Goal: Entertainment & Leisure: Browse casually

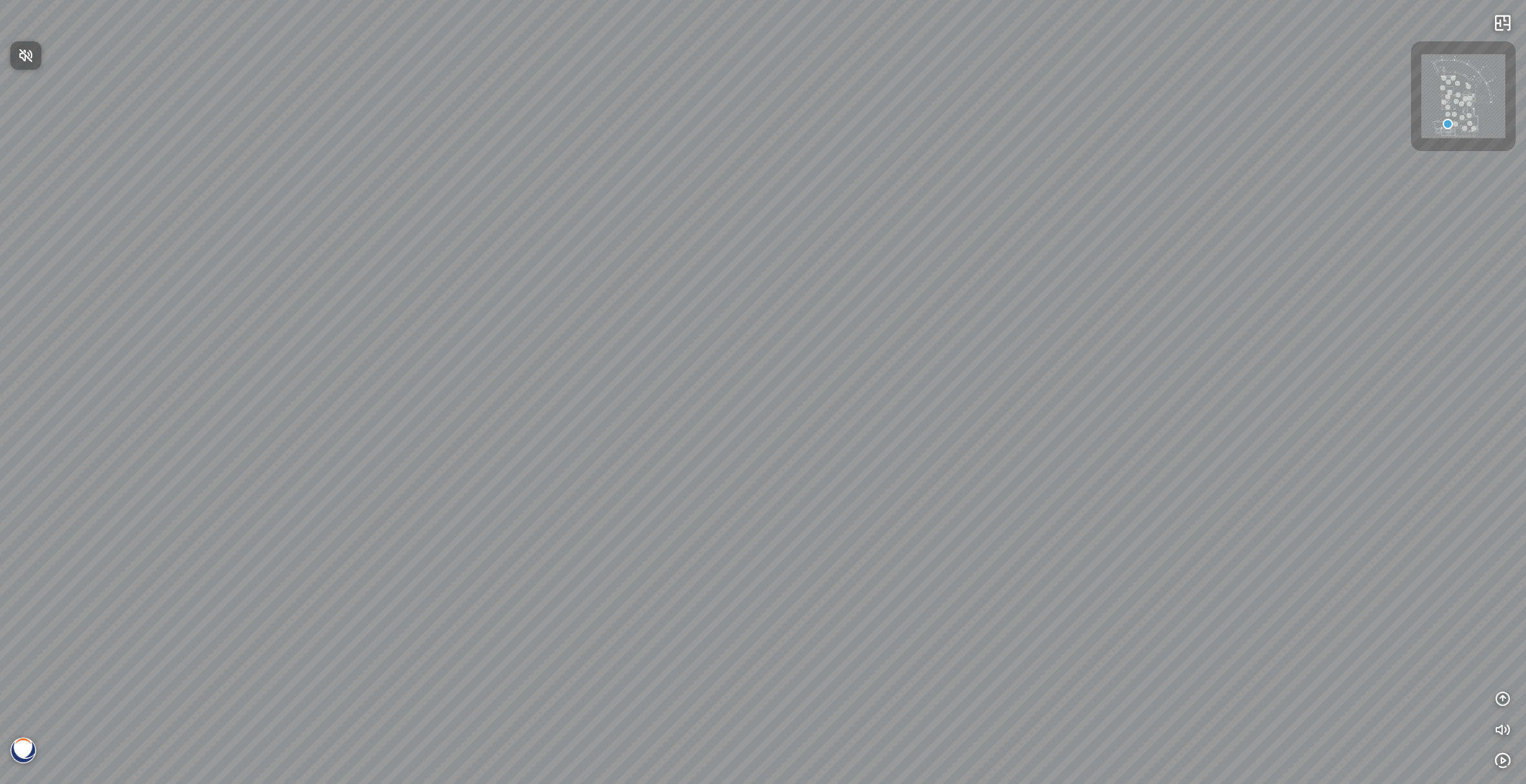
drag, startPoint x: 682, startPoint y: 354, endPoint x: 713, endPoint y: 352, distance: 31.1
click at [712, 352] on div at bounding box center [763, 392] width 1526 height 784
click at [826, 336] on div at bounding box center [763, 392] width 1526 height 784
click at [799, 473] on div at bounding box center [763, 392] width 1526 height 784
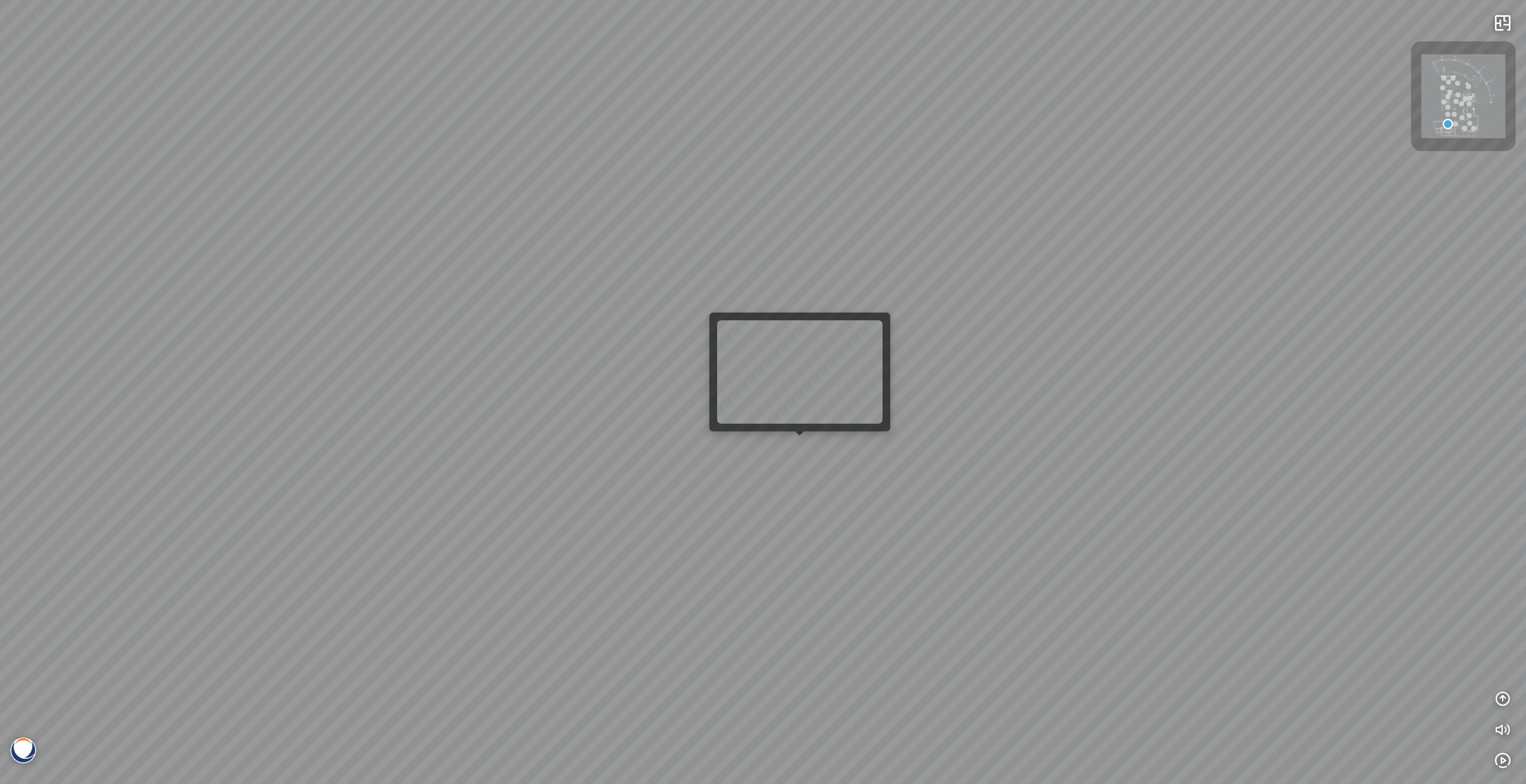
click at [801, 457] on div at bounding box center [763, 392] width 1526 height 784
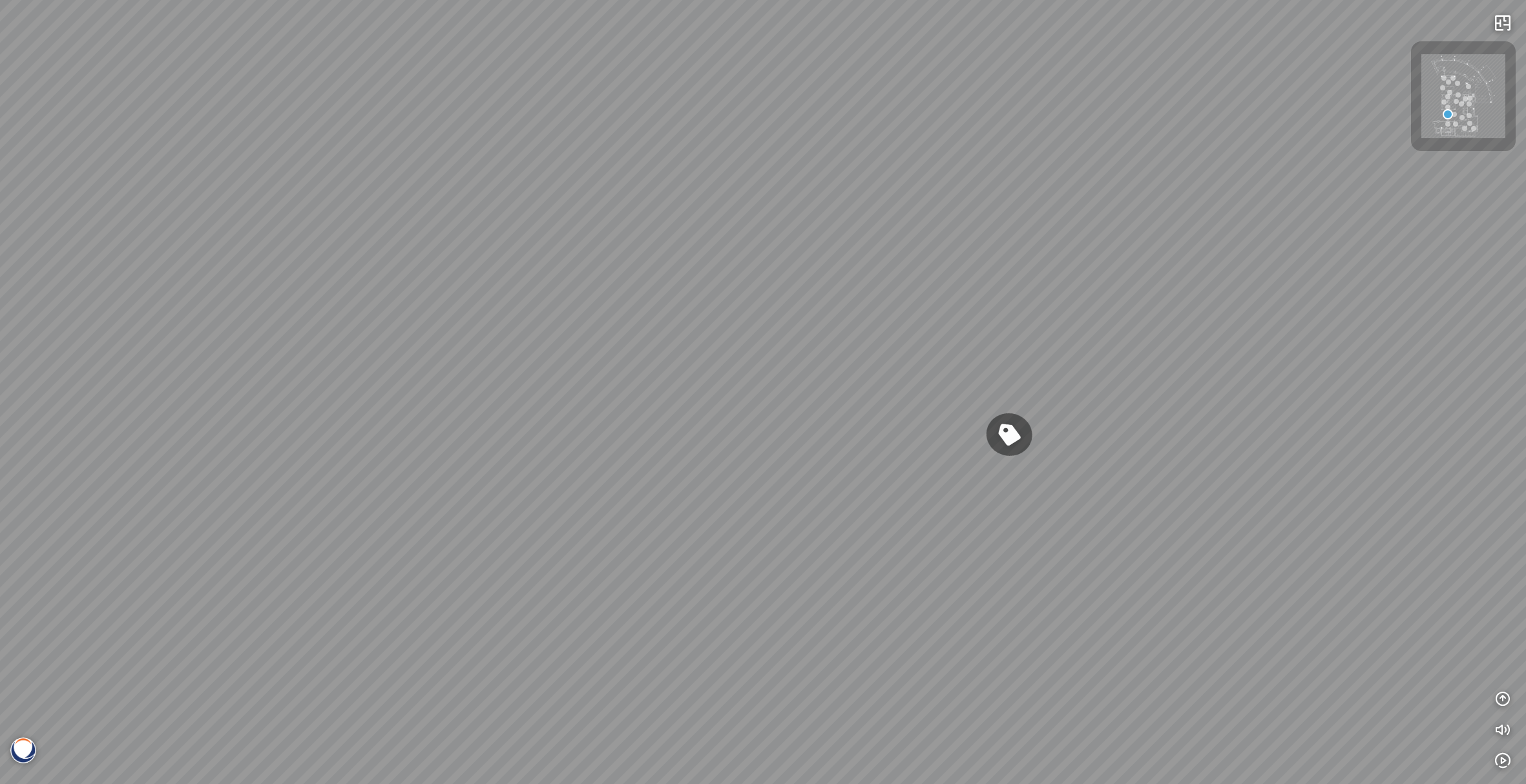
drag, startPoint x: 555, startPoint y: 487, endPoint x: 1357, endPoint y: 437, distance: 803.6
click at [1254, 439] on div "Venatino® - BQ8660 Nero [PERSON_NAME]® - BQ8740 Venatino® - BQ8660" at bounding box center [763, 392] width 1526 height 784
drag, startPoint x: 768, startPoint y: 431, endPoint x: 1525, endPoint y: 432, distance: 757.0
click at [1435, 432] on div "Venatino® - BQ8660 Nero [PERSON_NAME]® - BQ8740 Venatino® - BQ8660" at bounding box center [763, 392] width 1526 height 784
